Goal: Information Seeking & Learning: Learn about a topic

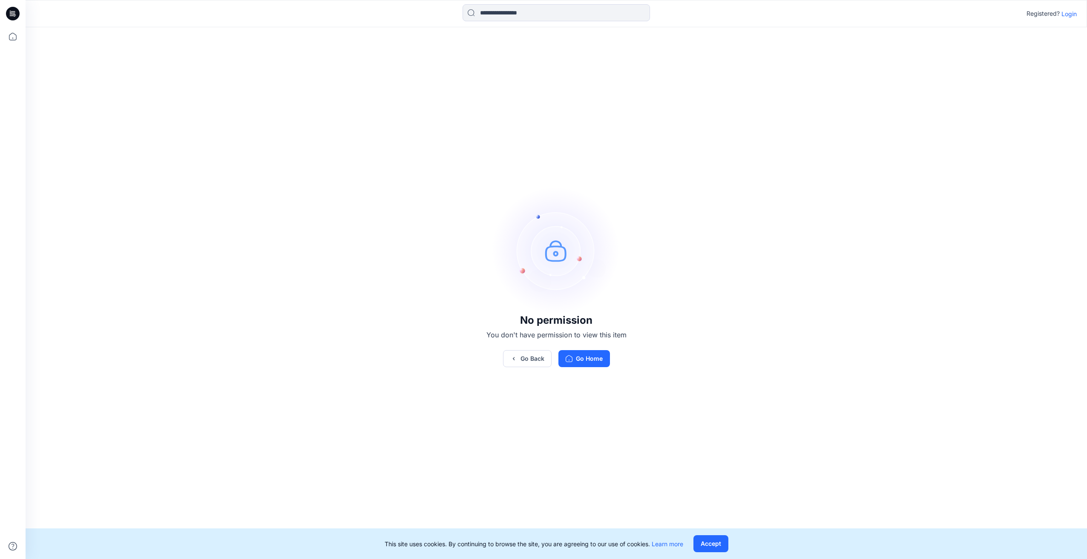
drag, startPoint x: 1066, startPoint y: 12, endPoint x: 1059, endPoint y: 14, distance: 7.1
click at [1066, 12] on p "Login" at bounding box center [1068, 13] width 15 height 9
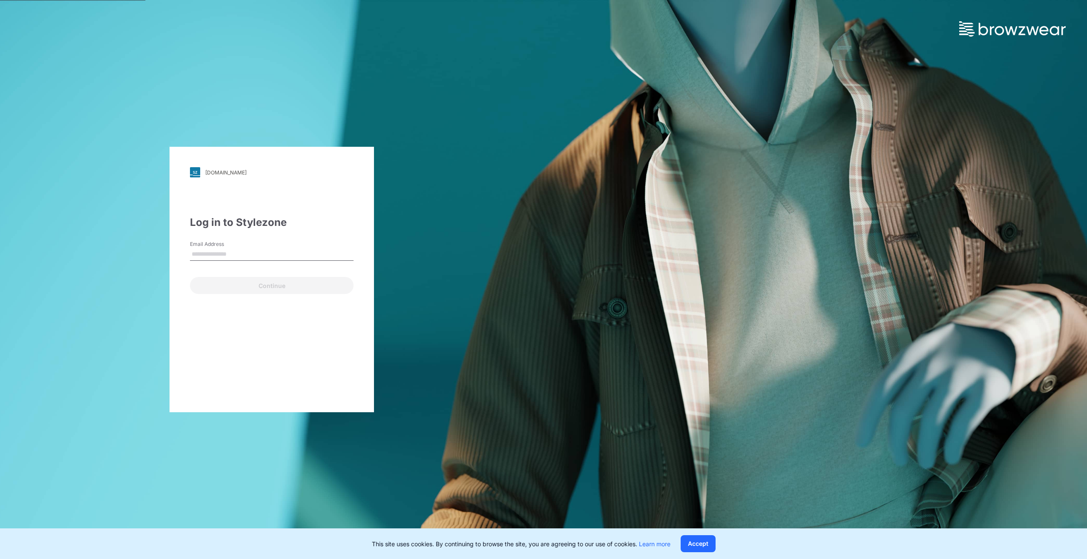
click at [253, 255] on input "Email Address" at bounding box center [271, 254] width 163 height 13
type input "**********"
click at [250, 283] on button "Continue" at bounding box center [271, 285] width 163 height 17
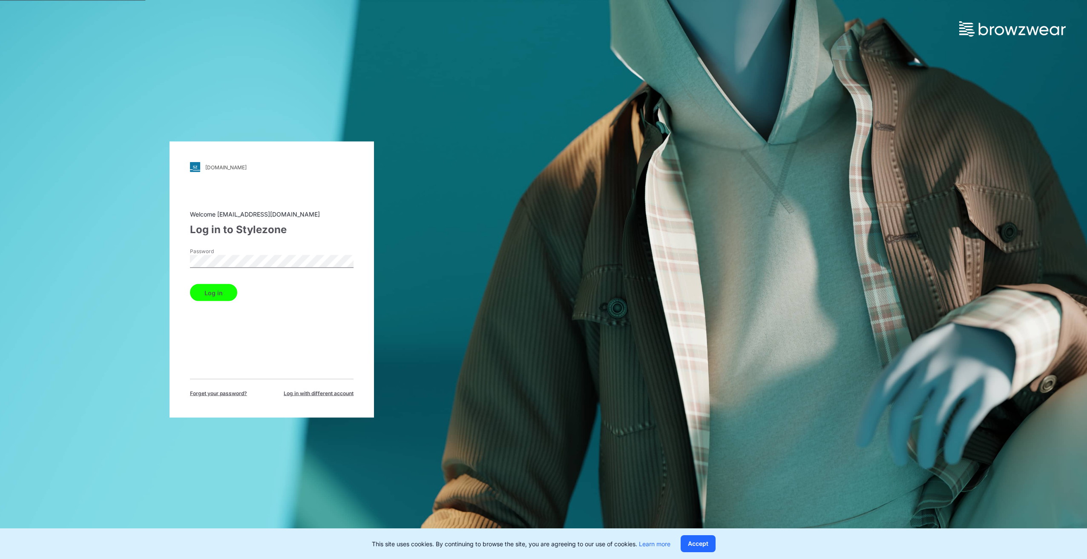
click at [228, 291] on button "Log in" at bounding box center [213, 292] width 47 height 17
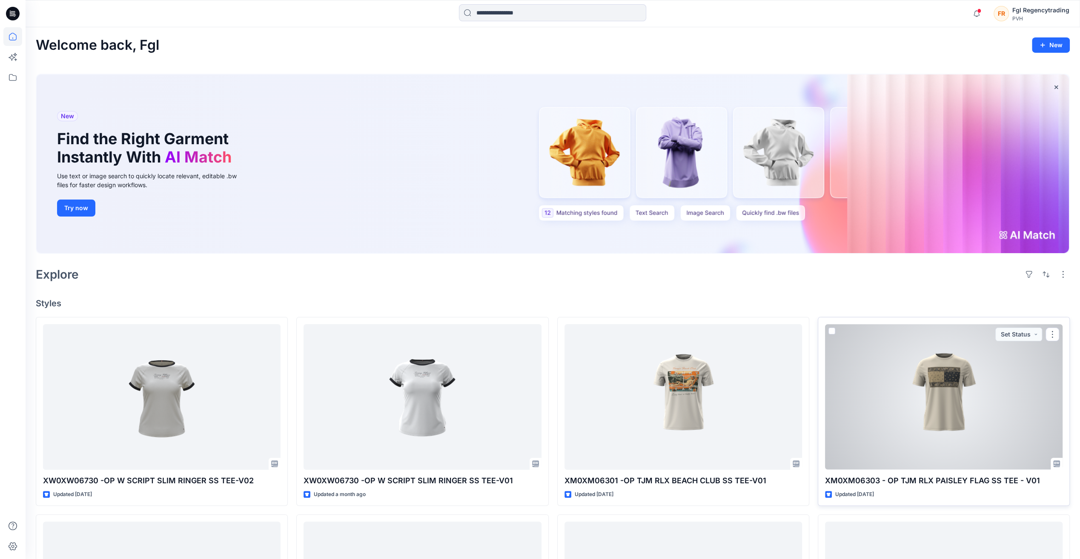
click at [899, 418] on div at bounding box center [944, 396] width 238 height 145
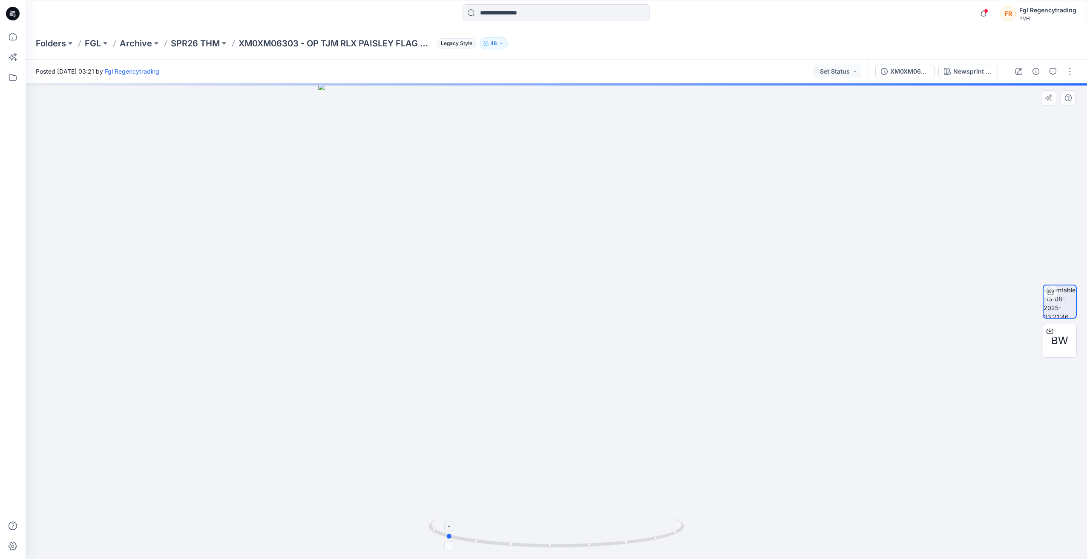
drag, startPoint x: 557, startPoint y: 548, endPoint x: 446, endPoint y: 546, distance: 110.7
click at [446, 546] on icon at bounding box center [557, 534] width 258 height 32
drag, startPoint x: 559, startPoint y: 161, endPoint x: 553, endPoint y: 376, distance: 215.1
click at [554, 387] on img at bounding box center [556, 321] width 678 height 476
drag, startPoint x: 452, startPoint y: 539, endPoint x: 566, endPoint y: 554, distance: 115.4
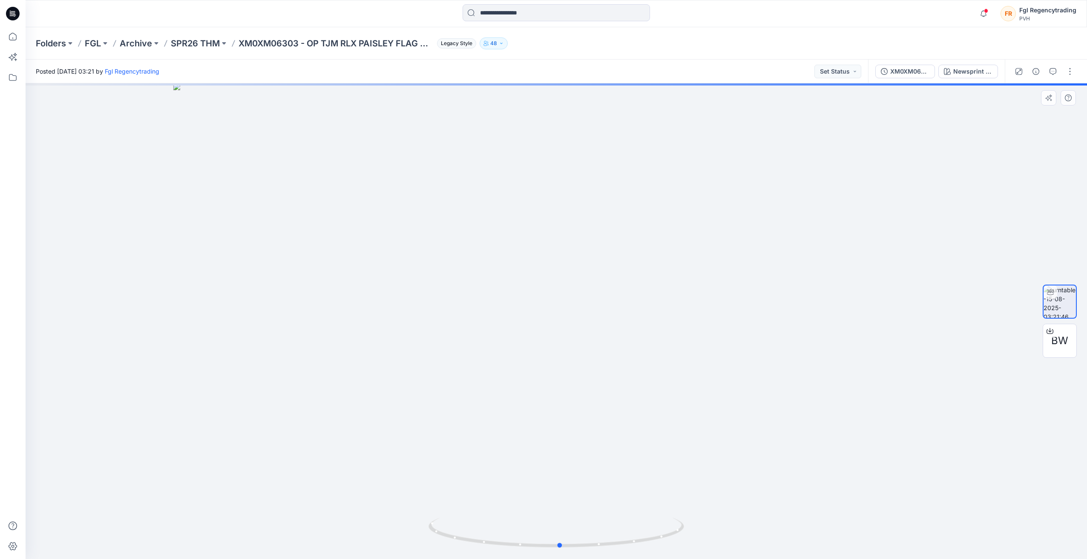
click at [566, 554] on div at bounding box center [555, 538] width 255 height 43
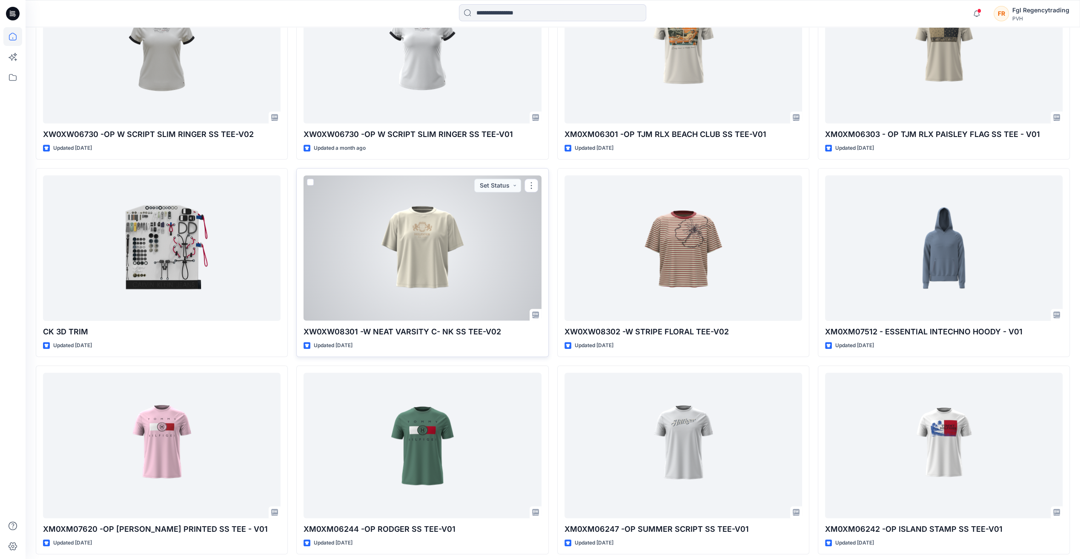
scroll to position [382, 0]
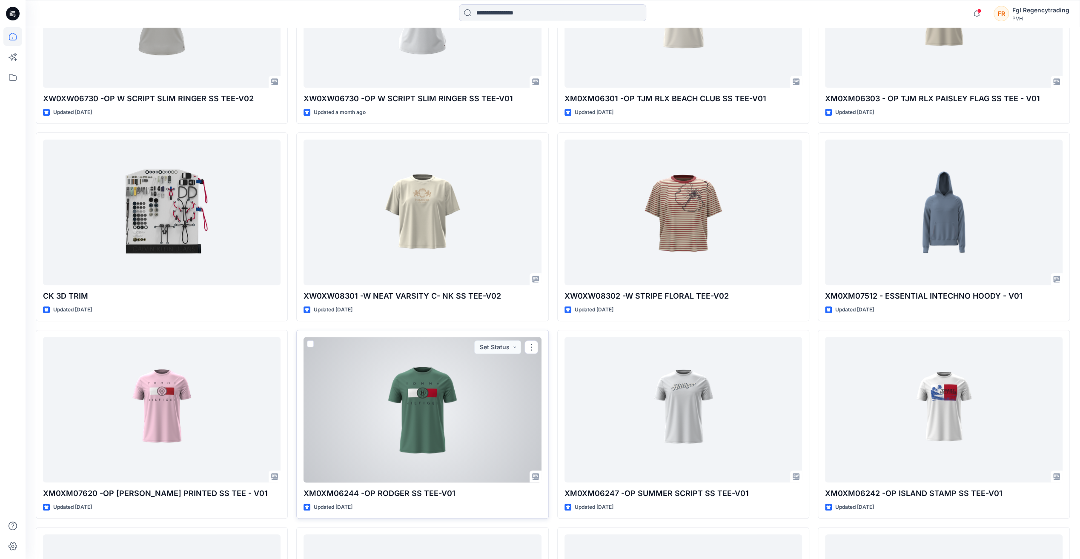
click at [453, 392] on div at bounding box center [423, 409] width 238 height 145
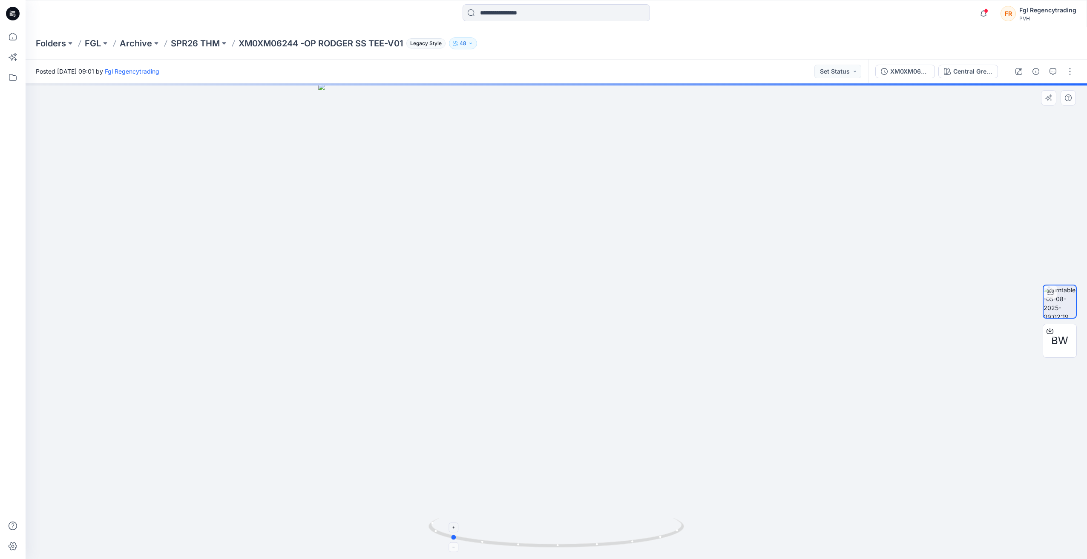
drag, startPoint x: 555, startPoint y: 546, endPoint x: 449, endPoint y: 530, distance: 107.3
click at [449, 530] on icon at bounding box center [557, 534] width 258 height 32
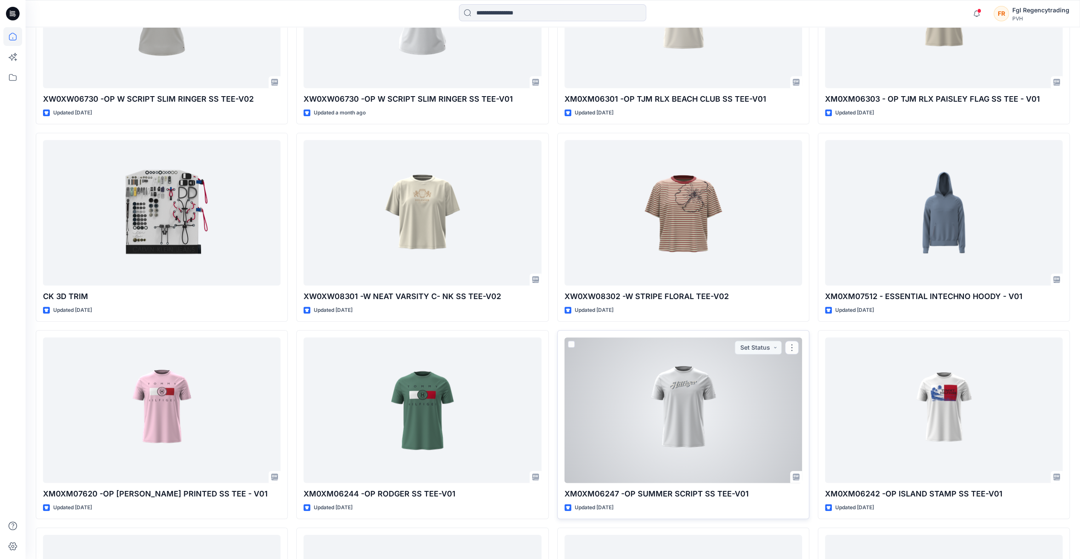
scroll to position [382, 0]
click at [695, 397] on div at bounding box center [684, 409] width 238 height 145
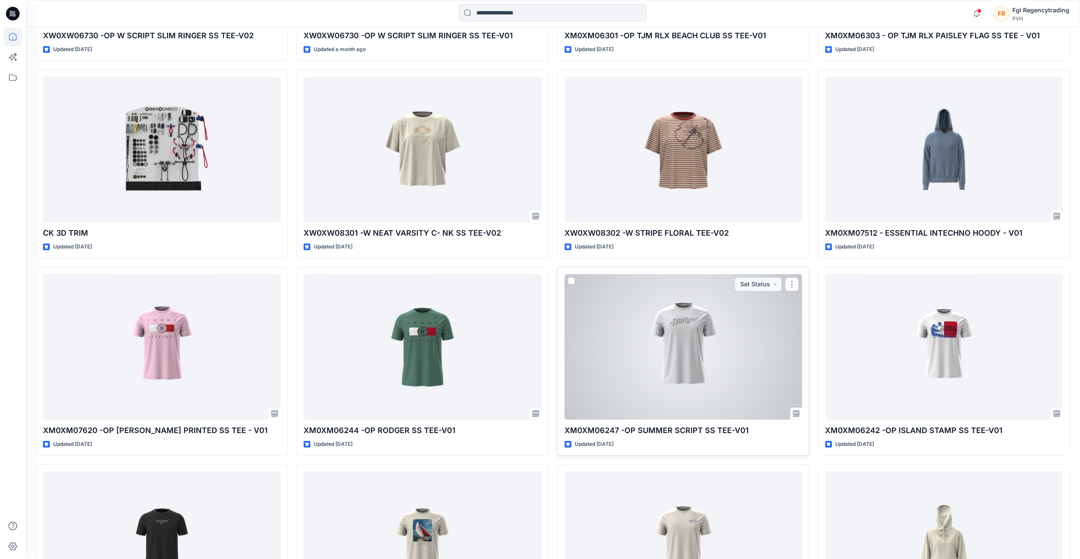
scroll to position [553, 0]
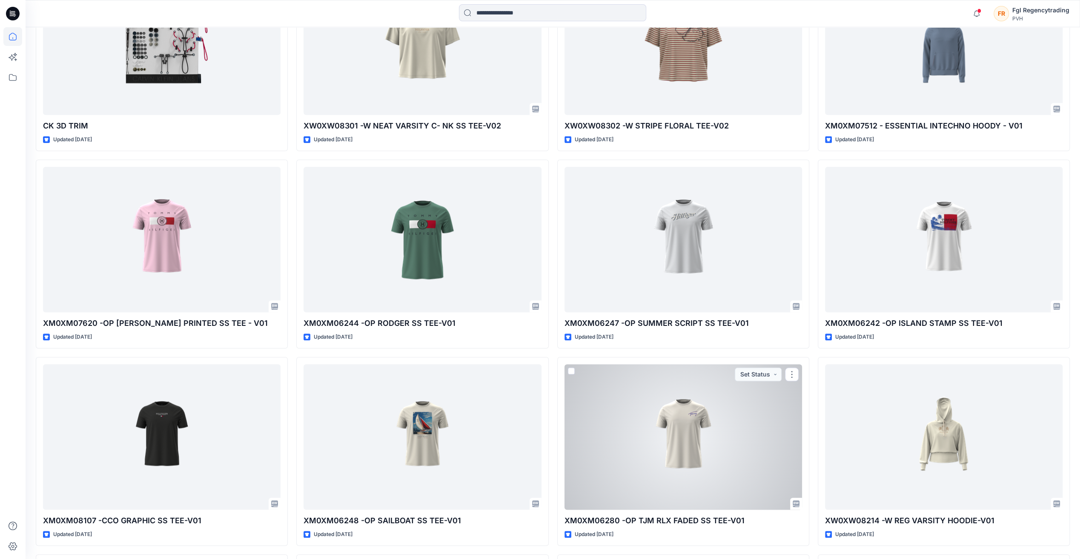
click at [676, 448] on div at bounding box center [684, 436] width 238 height 145
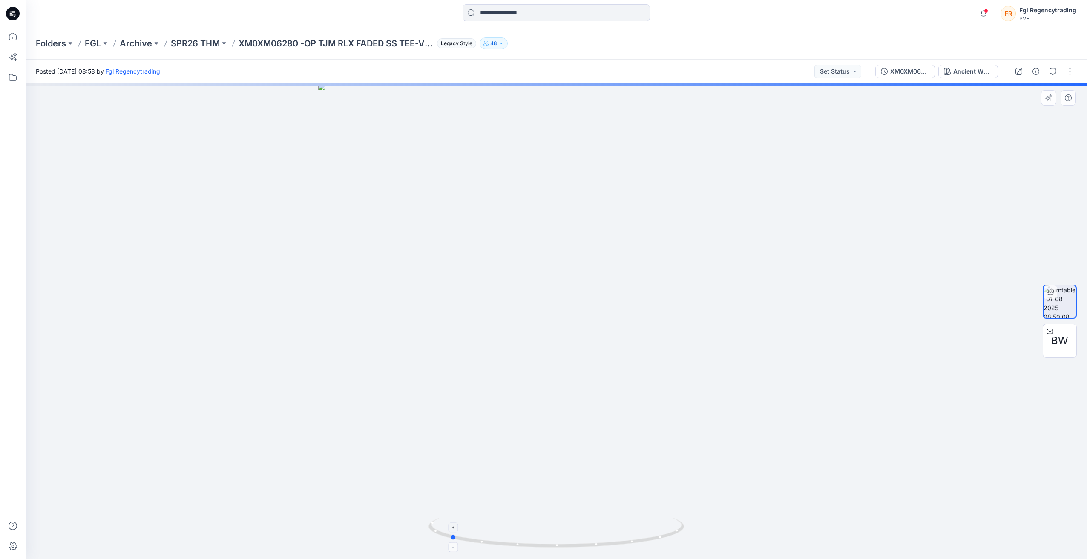
drag, startPoint x: 554, startPoint y: 548, endPoint x: 448, endPoint y: 541, distance: 106.7
click at [448, 541] on icon at bounding box center [557, 534] width 258 height 32
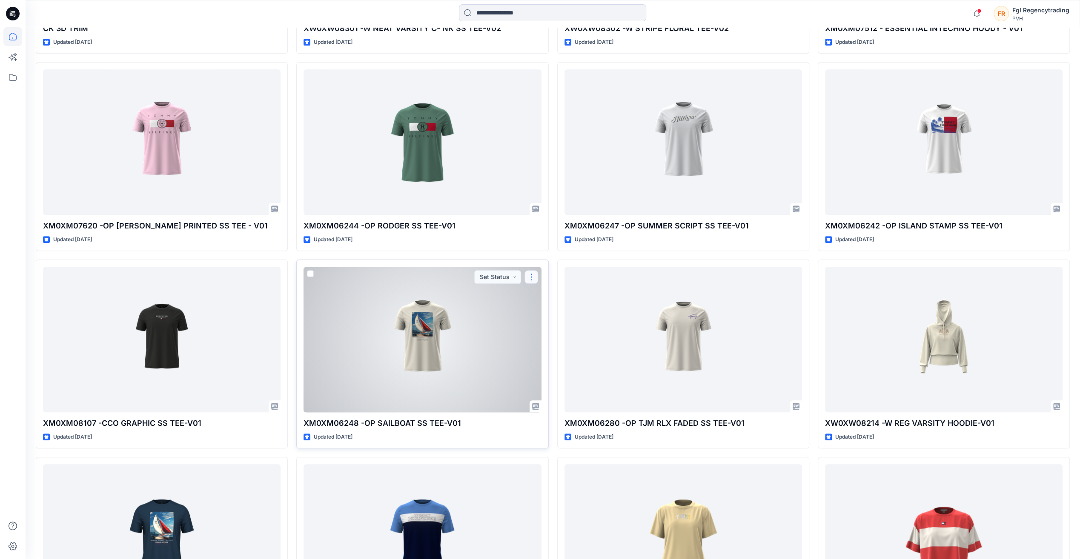
scroll to position [766, 0]
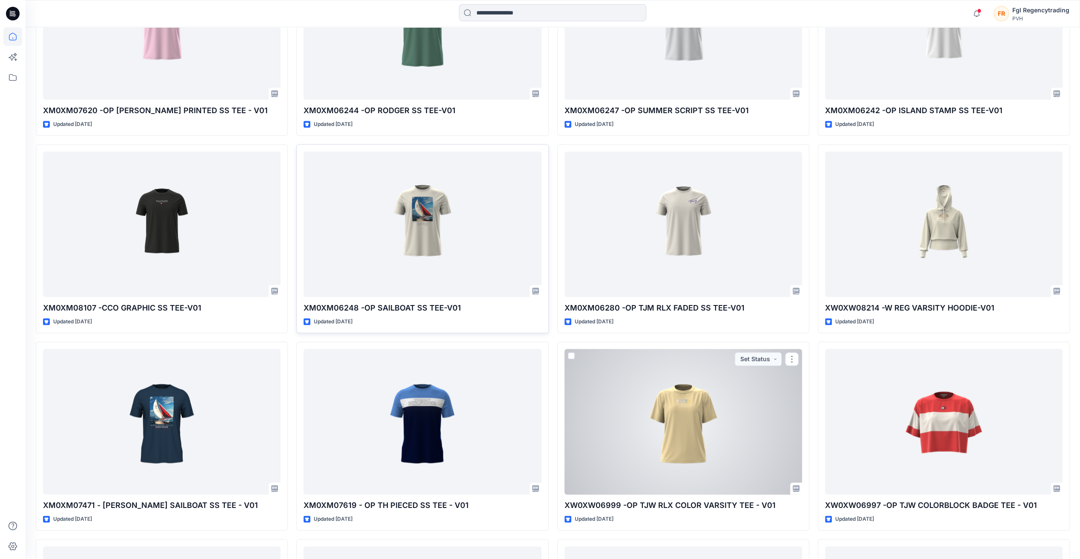
click at [655, 399] on div at bounding box center [684, 421] width 238 height 145
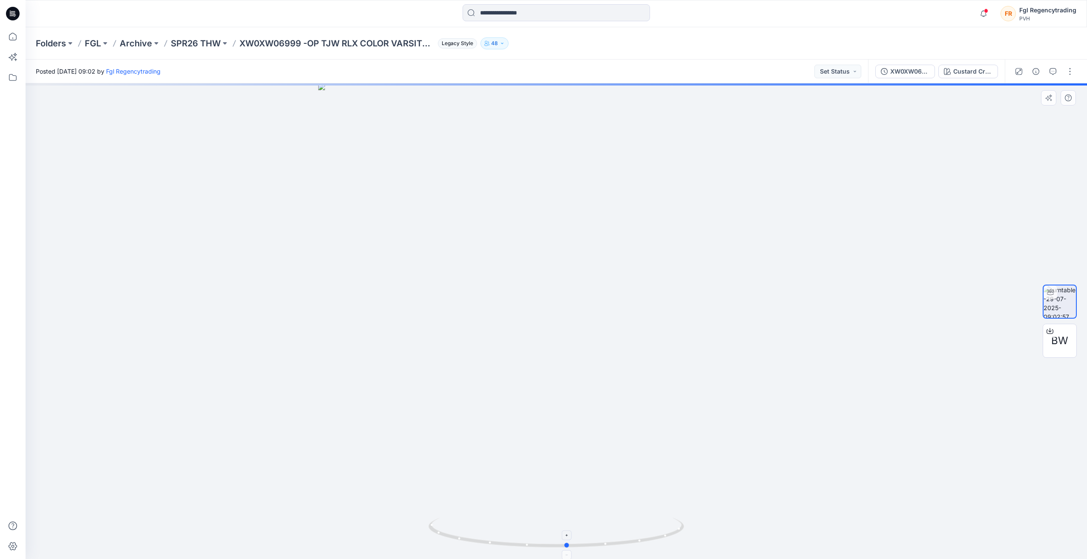
drag, startPoint x: 556, startPoint y: 544, endPoint x: 567, endPoint y: 533, distance: 15.7
click at [567, 533] on icon at bounding box center [557, 534] width 258 height 32
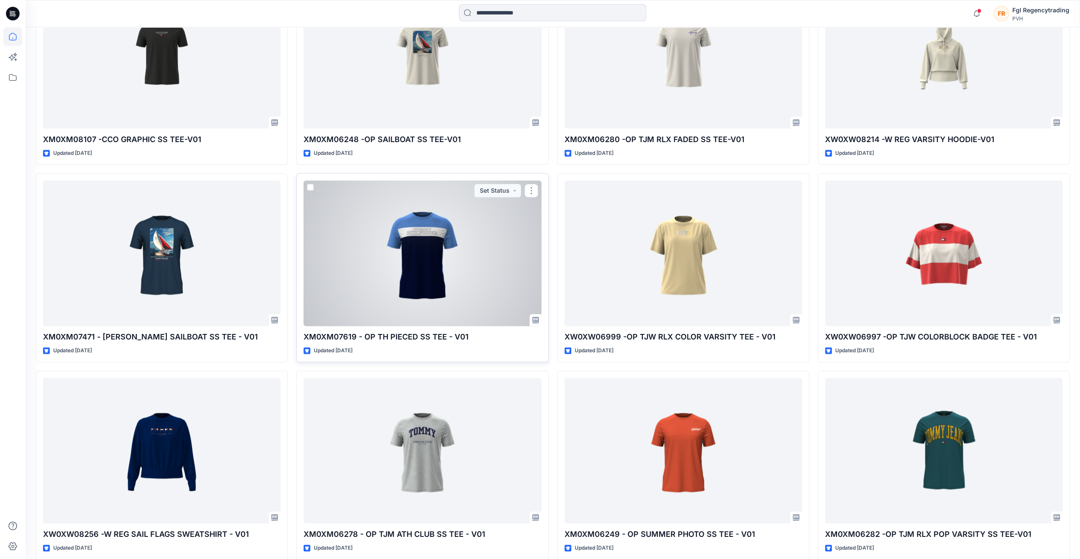
scroll to position [975, 0]
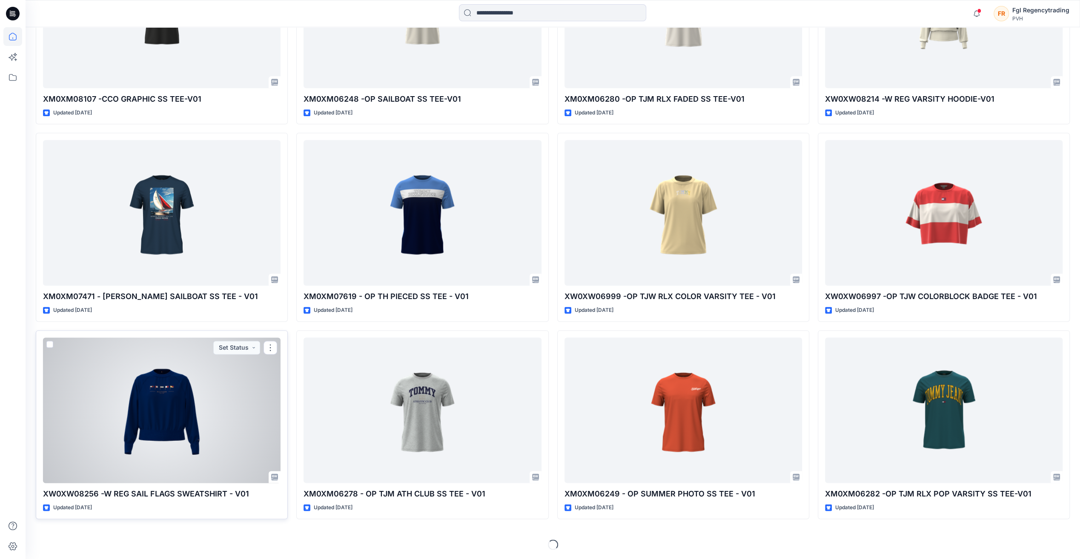
click at [137, 394] on div at bounding box center [162, 410] width 238 height 145
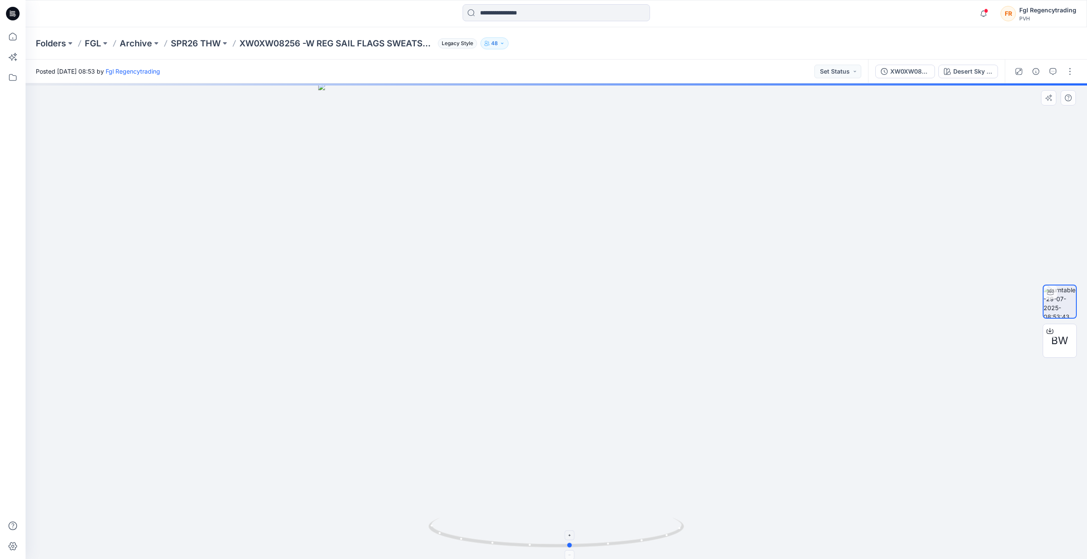
drag, startPoint x: 559, startPoint y: 546, endPoint x: 573, endPoint y: 544, distance: 14.2
click at [573, 544] on icon at bounding box center [557, 534] width 258 height 32
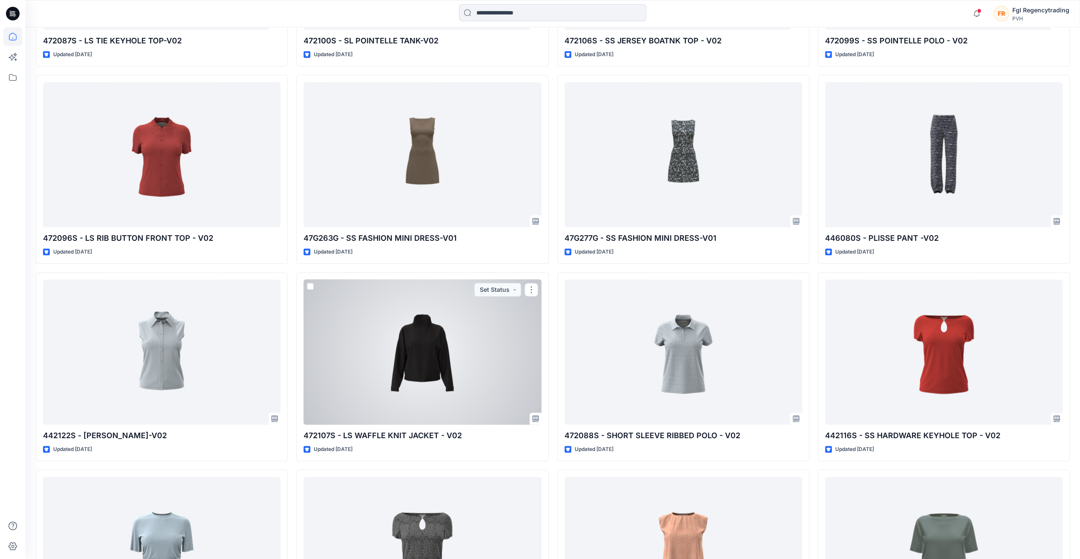
scroll to position [3812, 0]
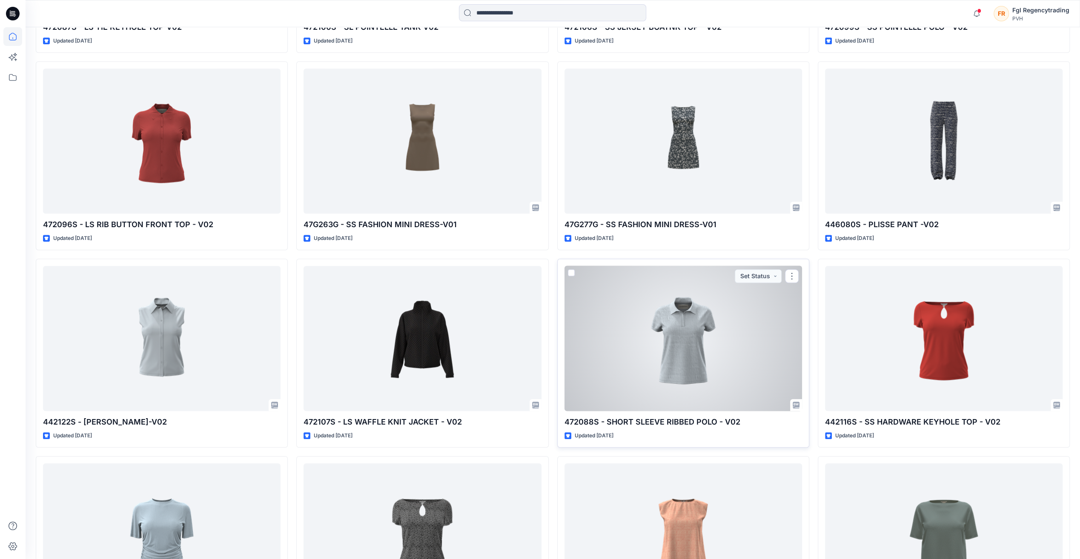
click at [648, 324] on div at bounding box center [684, 338] width 238 height 145
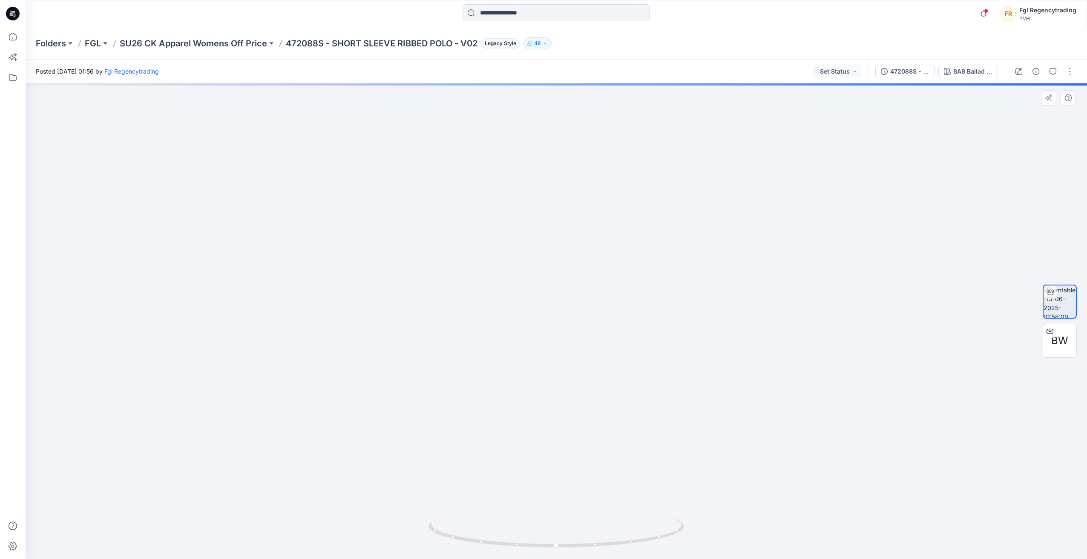
drag, startPoint x: 557, startPoint y: 207, endPoint x: 557, endPoint y: 383, distance: 176.3
click at [557, 390] on img at bounding box center [556, 235] width 830 height 648
drag, startPoint x: 588, startPoint y: 408, endPoint x: 578, endPoint y: 322, distance: 86.6
click at [578, 286] on img at bounding box center [556, 317] width 830 height 485
drag, startPoint x: 580, startPoint y: 372, endPoint x: 578, endPoint y: 276, distance: 95.8
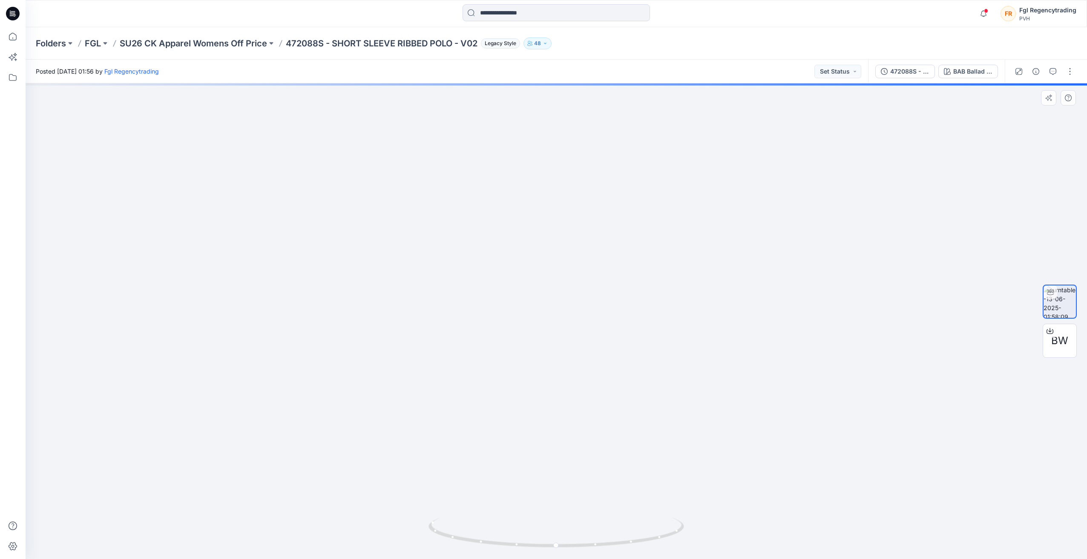
click at [578, 280] on img at bounding box center [556, 256] width 830 height 606
drag, startPoint x: 581, startPoint y: 402, endPoint x: 572, endPoint y: 284, distance: 118.3
click at [572, 287] on img at bounding box center [556, 202] width 830 height 714
drag, startPoint x: 571, startPoint y: 361, endPoint x: 571, endPoint y: 350, distance: 10.2
click at [571, 350] on img at bounding box center [556, 150] width 830 height 818
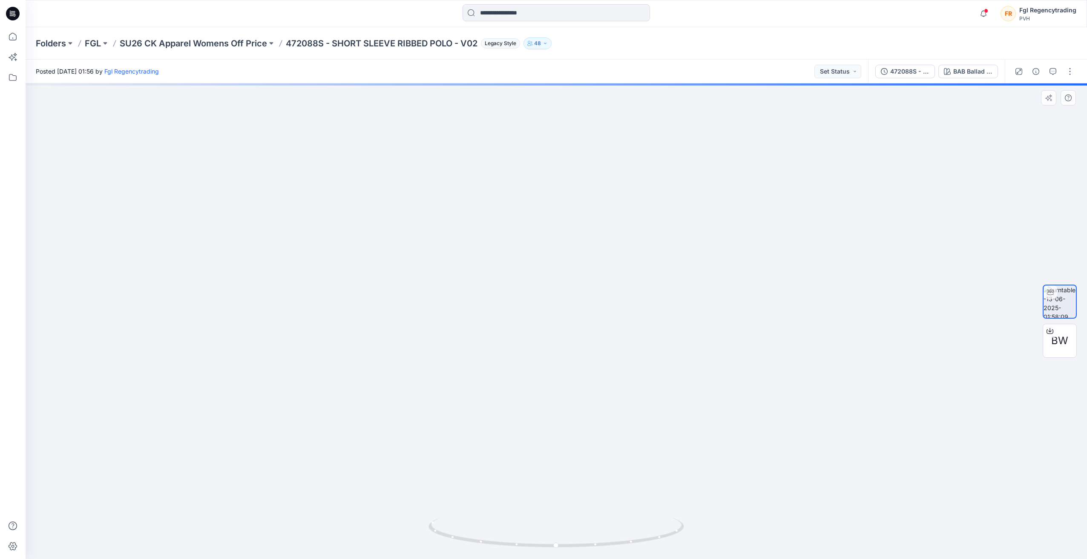
drag, startPoint x: 593, startPoint y: 576, endPoint x: 601, endPoint y: 508, distance: 68.6
click at [594, 559] on html "Notifications Your style XW0XW06730 -OP W SCRIPT SLIM RINGER SS TEE-V02 is read…" at bounding box center [543, 279] width 1087 height 559
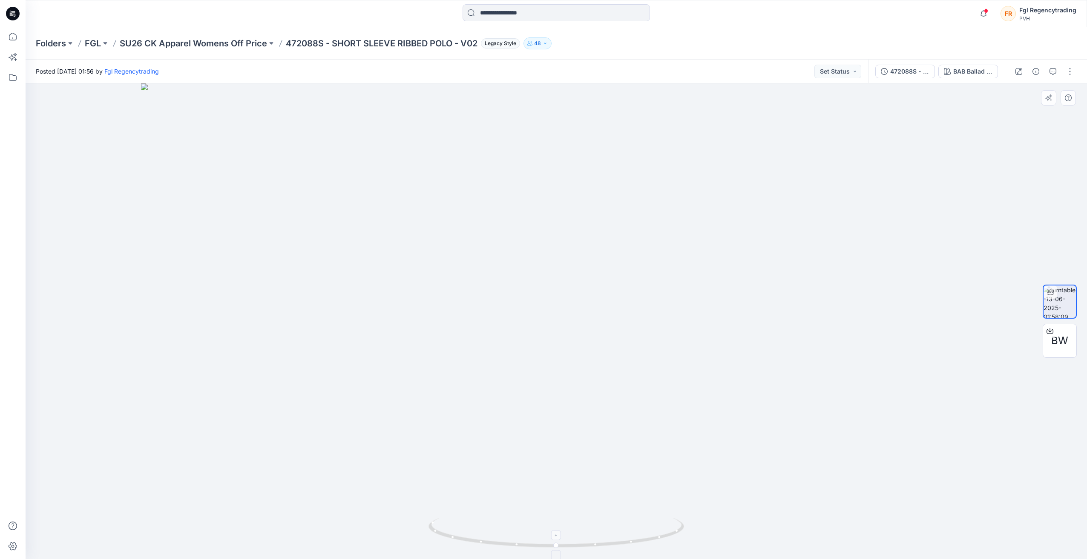
drag, startPoint x: 585, startPoint y: 531, endPoint x: 586, endPoint y: 519, distance: 12.0
click at [585, 540] on div at bounding box center [556, 321] width 1061 height 476
